Goal: Find specific page/section: Find specific page/section

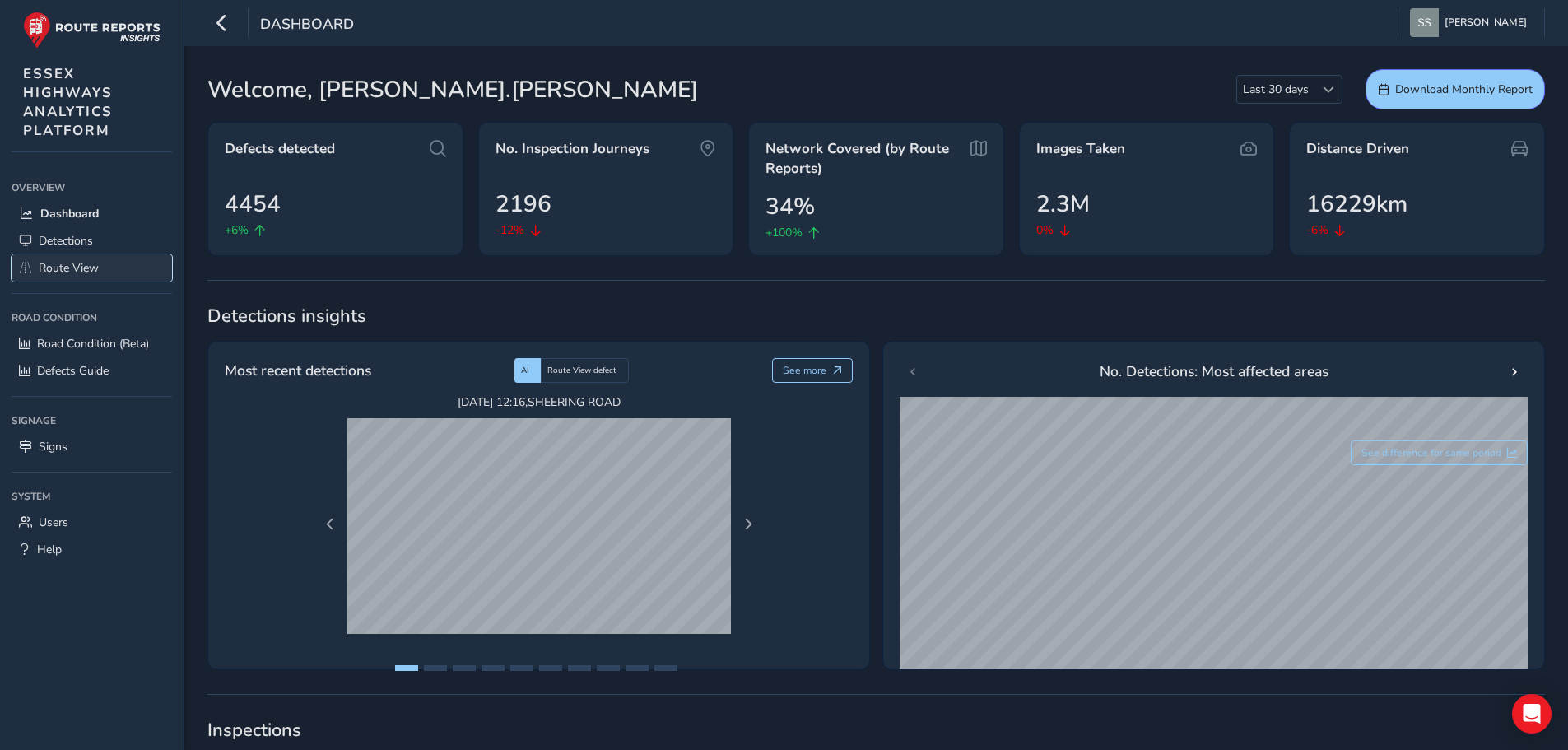
click at [56, 269] on span "Route View" at bounding box center [69, 268] width 60 height 16
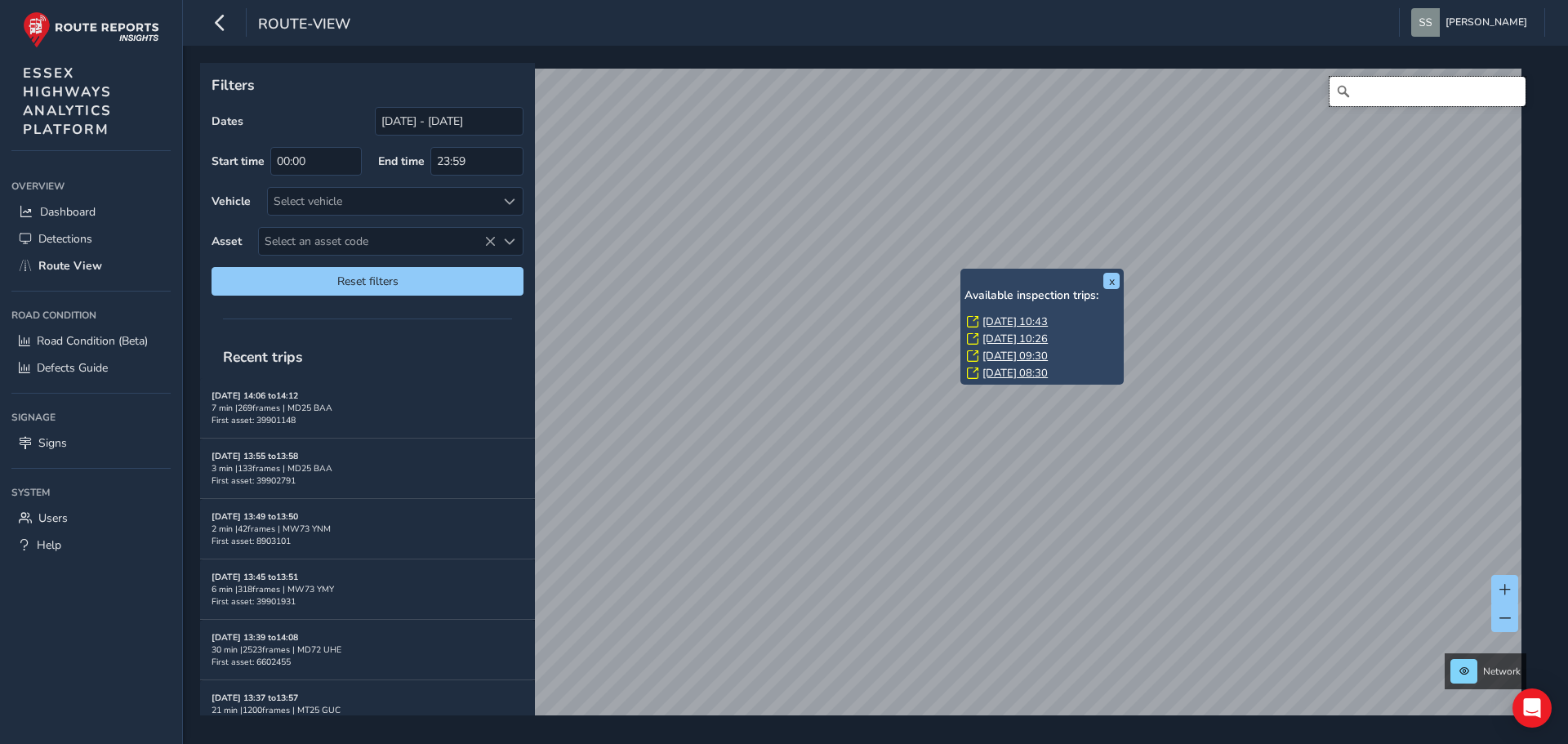
click at [1359, 94] on input "Search" at bounding box center [1427, 91] width 196 height 29
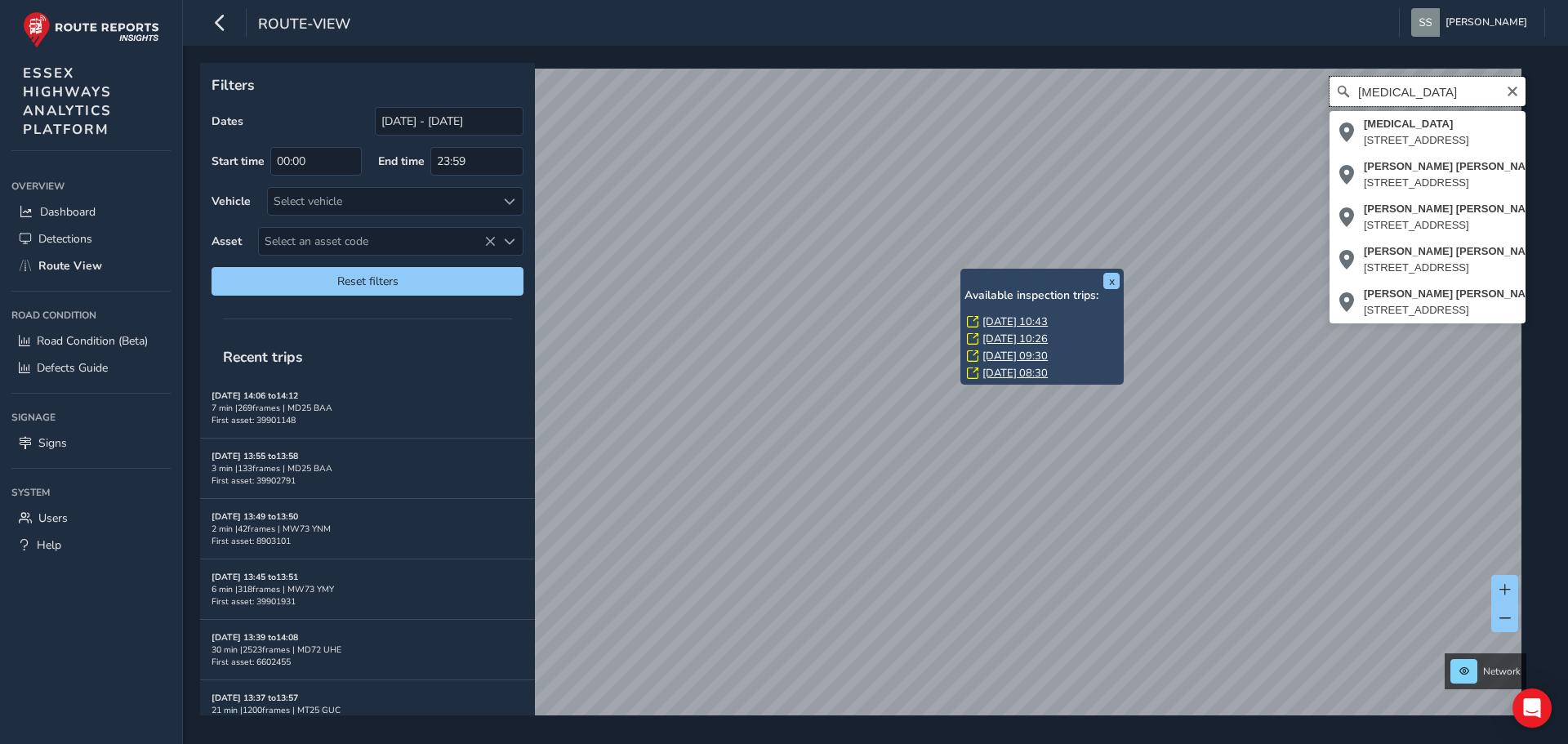
drag, startPoint x: 1382, startPoint y: 94, endPoint x: 1338, endPoint y: 101, distance: 44.6
click at [1338, 101] on input "[MEDICAL_DATA]" at bounding box center [1427, 91] width 196 height 29
paste input "[GEOGRAPHIC_DATA], [GEOGRAPHIC_DATA], [GEOGRAPHIC_DATA]"
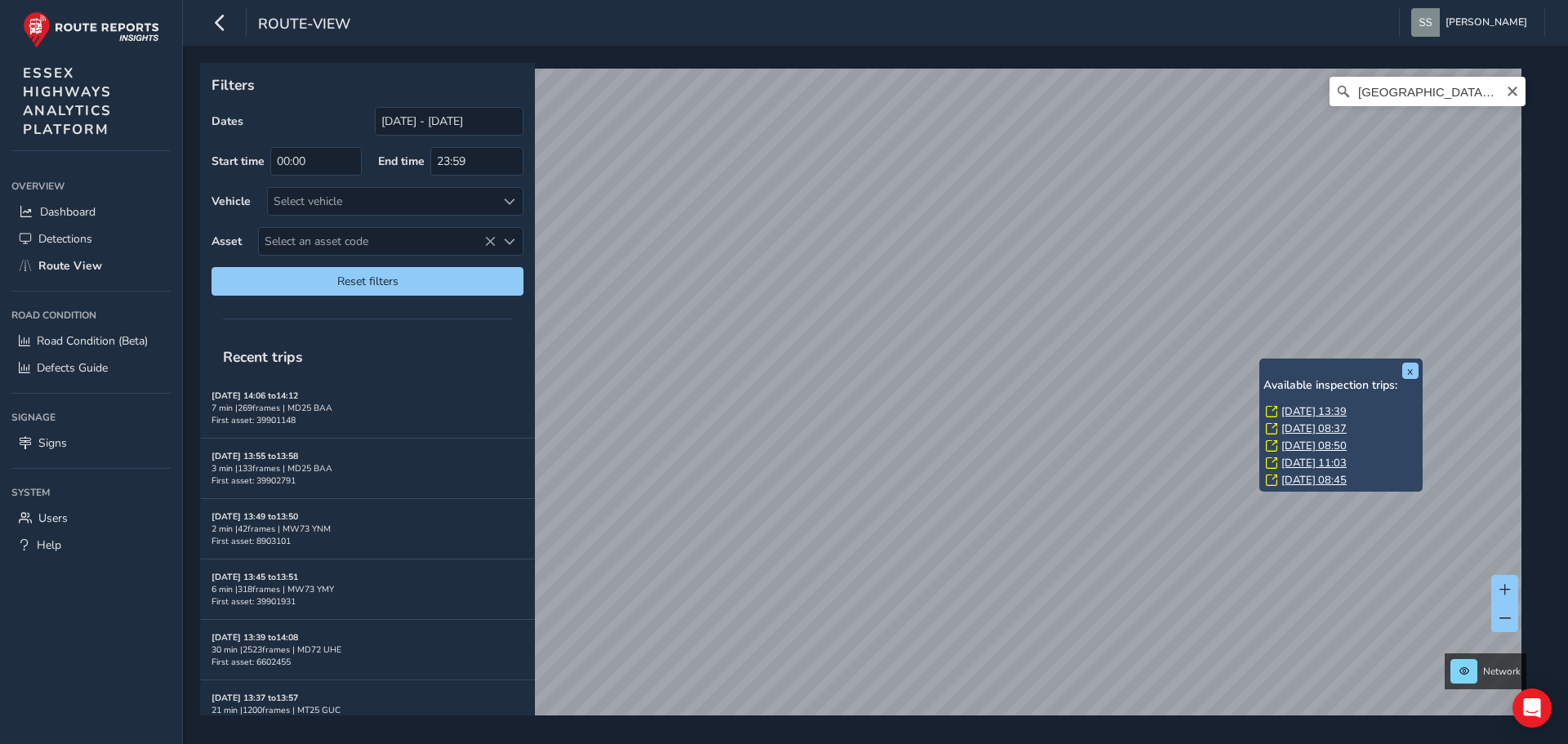
click at [1311, 492] on div "x Available inspection trips: [DATE] 13:39 [DATE] 08:37 [DATE] 08:50 [DATE] 11:…" at bounding box center [870, 388] width 1339 height 652
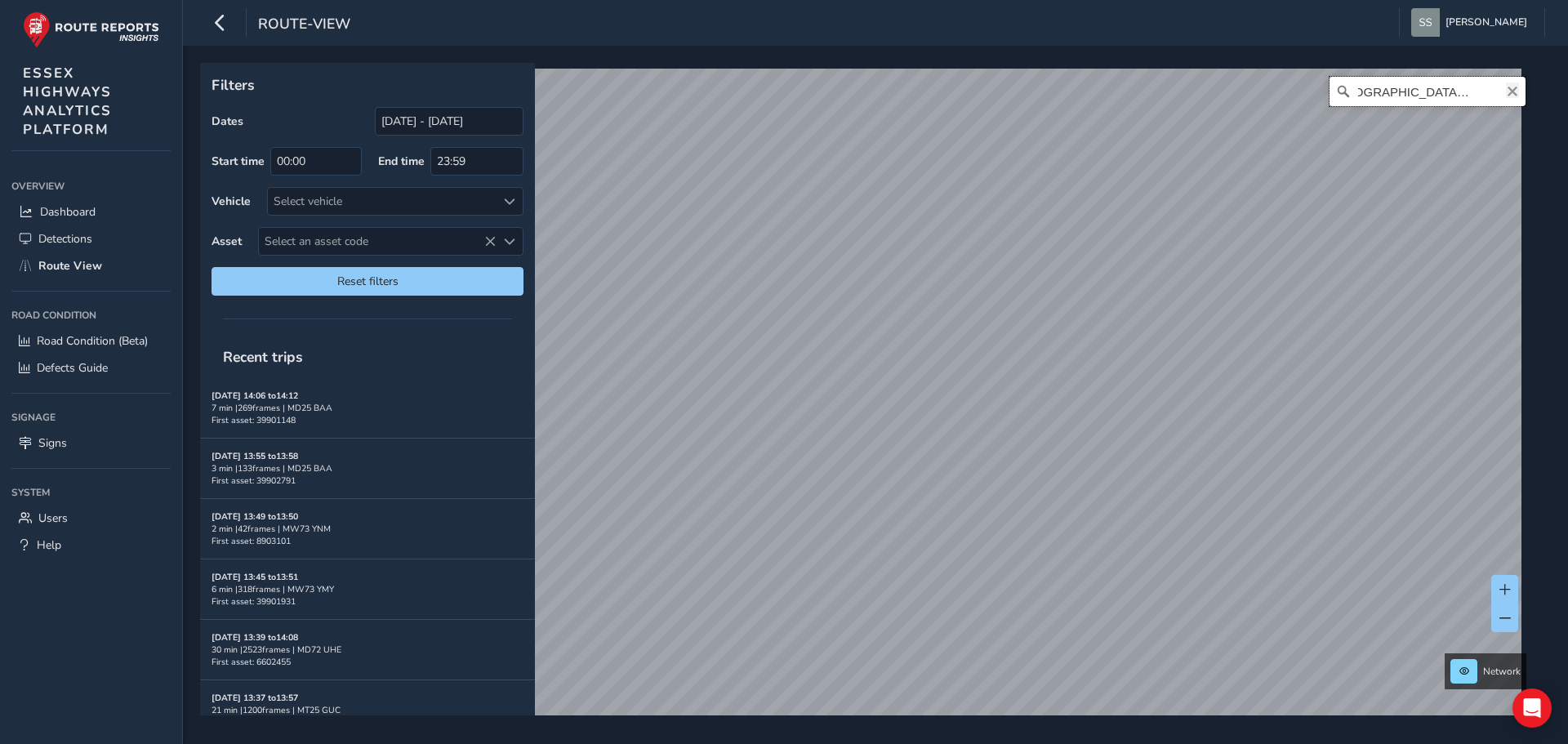
scroll to position [0, 120]
drag, startPoint x: 1457, startPoint y: 92, endPoint x: 1504, endPoint y: 92, distance: 47.0
click at [1504, 92] on div "[GEOGRAPHIC_DATA], [GEOGRAPHIC_DATA], [GEOGRAPHIC_DATA] No results found" at bounding box center [1427, 91] width 196 height 29
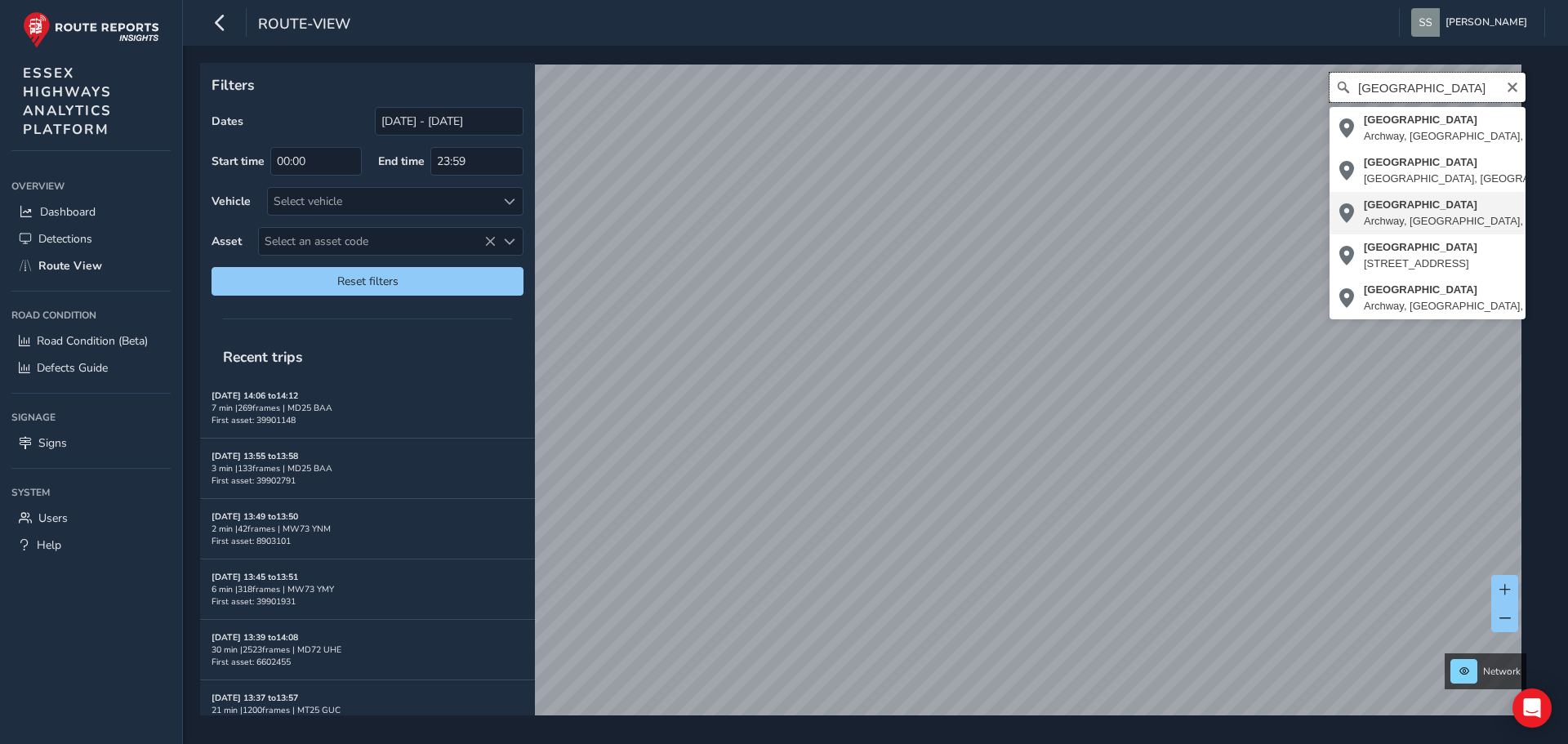
scroll to position [0, 0]
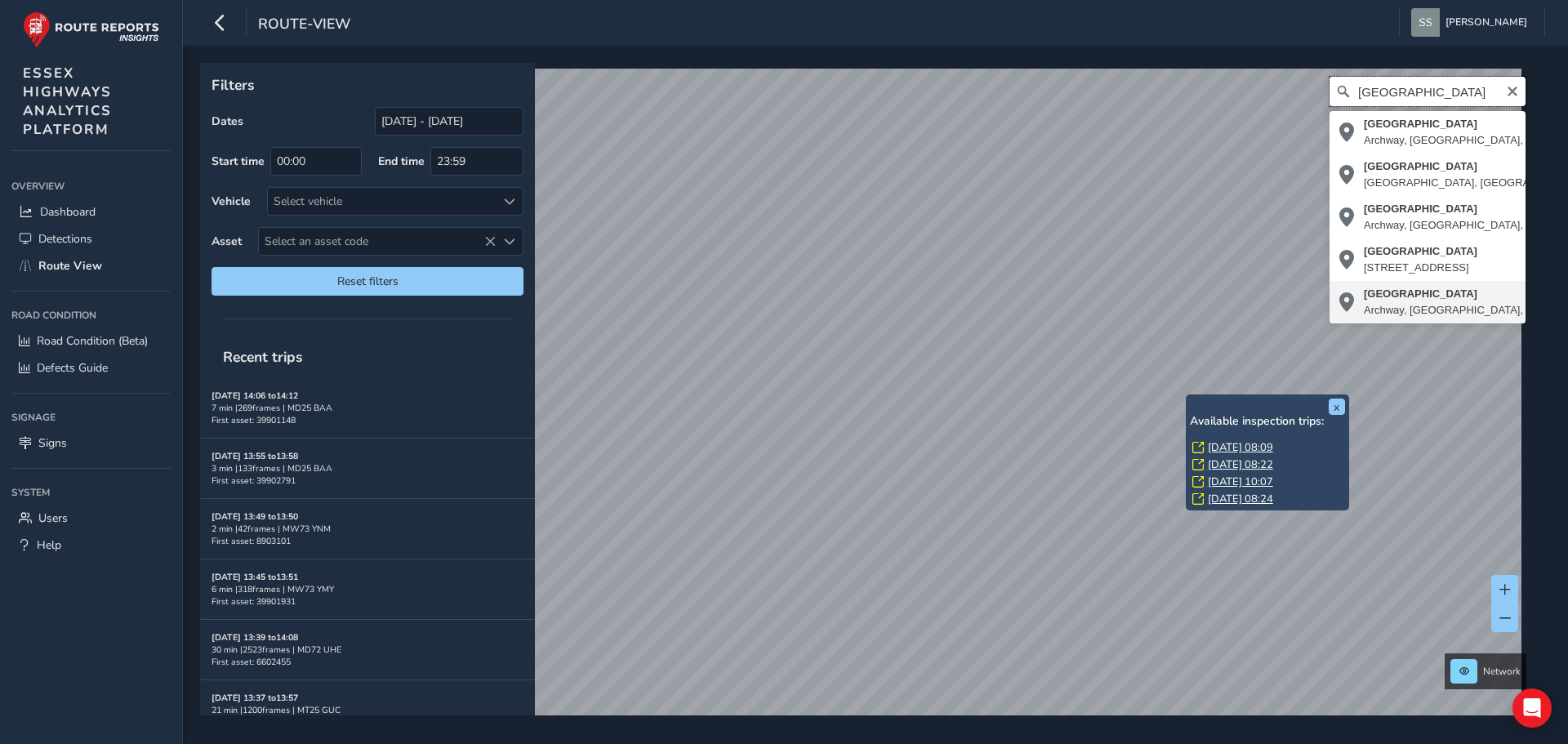
type input "[GEOGRAPHIC_DATA]"
